Goal: Transaction & Acquisition: Purchase product/service

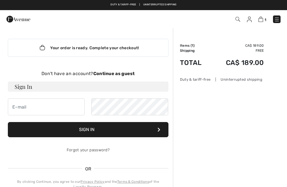
click at [118, 74] on strong "Continue as guest" at bounding box center [114, 73] width 42 height 5
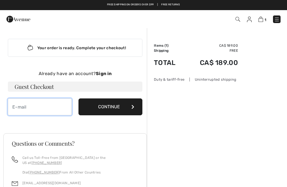
click at [22, 106] on input "email" at bounding box center [40, 106] width 64 height 17
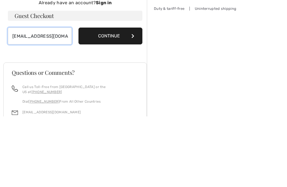
type input "msmcollet@gmail.com"
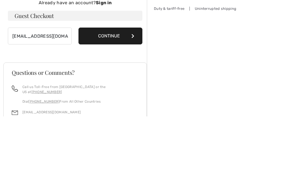
click at [116, 98] on button "Continue" at bounding box center [111, 106] width 64 height 17
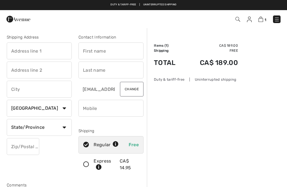
click at [29, 48] on input "text" at bounding box center [39, 50] width 65 height 17
click at [114, 50] on input "text" at bounding box center [111, 50] width 65 height 17
type input "47121 MacFarlane Place"
click at [96, 67] on input "text" at bounding box center [111, 69] width 65 height 17
type input "Maryse"
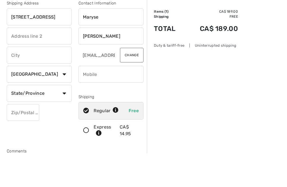
click at [18, 80] on input "text" at bounding box center [39, 88] width 65 height 17
type input "Martin"
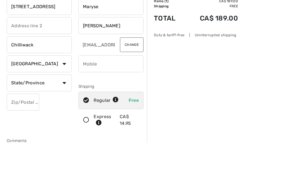
click at [95, 100] on input "phone" at bounding box center [111, 108] width 65 height 17
type input "Chilliwack"
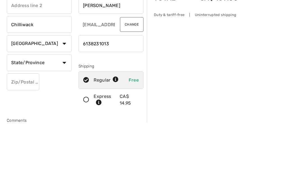
type input "6138231013"
click at [63, 119] on select "State/Province Alberta British Columbia Manitoba New Brunswick Newfoundland and…" at bounding box center [39, 127] width 65 height 17
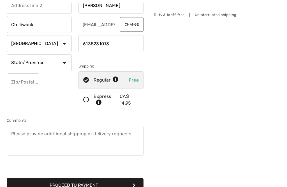
select select "BC"
click at [22, 84] on input "text" at bounding box center [23, 81] width 33 height 17
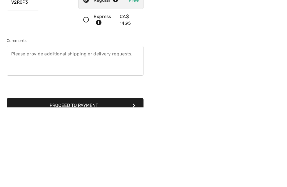
scroll to position [107, 0]
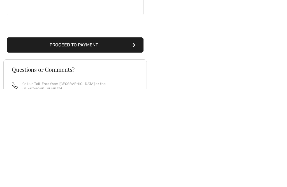
type input "V2R0P3"
click at [102, 135] on button "Proceed to Payment" at bounding box center [75, 142] width 137 height 15
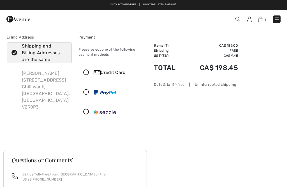
click at [86, 95] on icon at bounding box center [86, 92] width 15 height 6
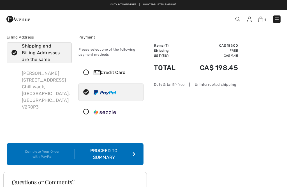
click at [113, 155] on div "Proceed to Summary" at bounding box center [105, 153] width 61 height 13
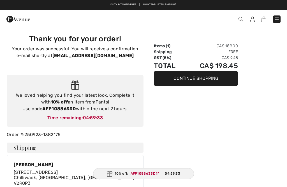
checkbox input "true"
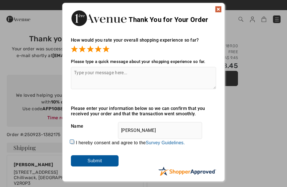
click at [101, 165] on input "Submit" at bounding box center [95, 160] width 48 height 11
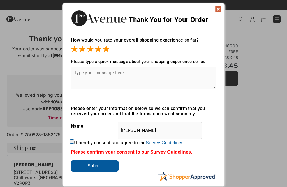
click at [77, 144] on label "I hereby consent and agree to the By submitting a review, you grant permission …" at bounding box center [130, 142] width 109 height 5
click at [75, 144] on input "I hereby consent and agree to the By submitting a review, you grant permission …" at bounding box center [73, 142] width 4 height 4
checkbox input "true"
click at [105, 170] on input "Submit" at bounding box center [95, 165] width 48 height 11
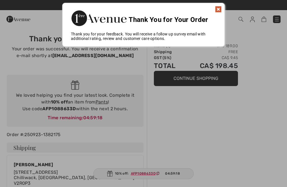
click at [221, 9] on img at bounding box center [218, 9] width 7 height 7
